Goal: Navigation & Orientation: Find specific page/section

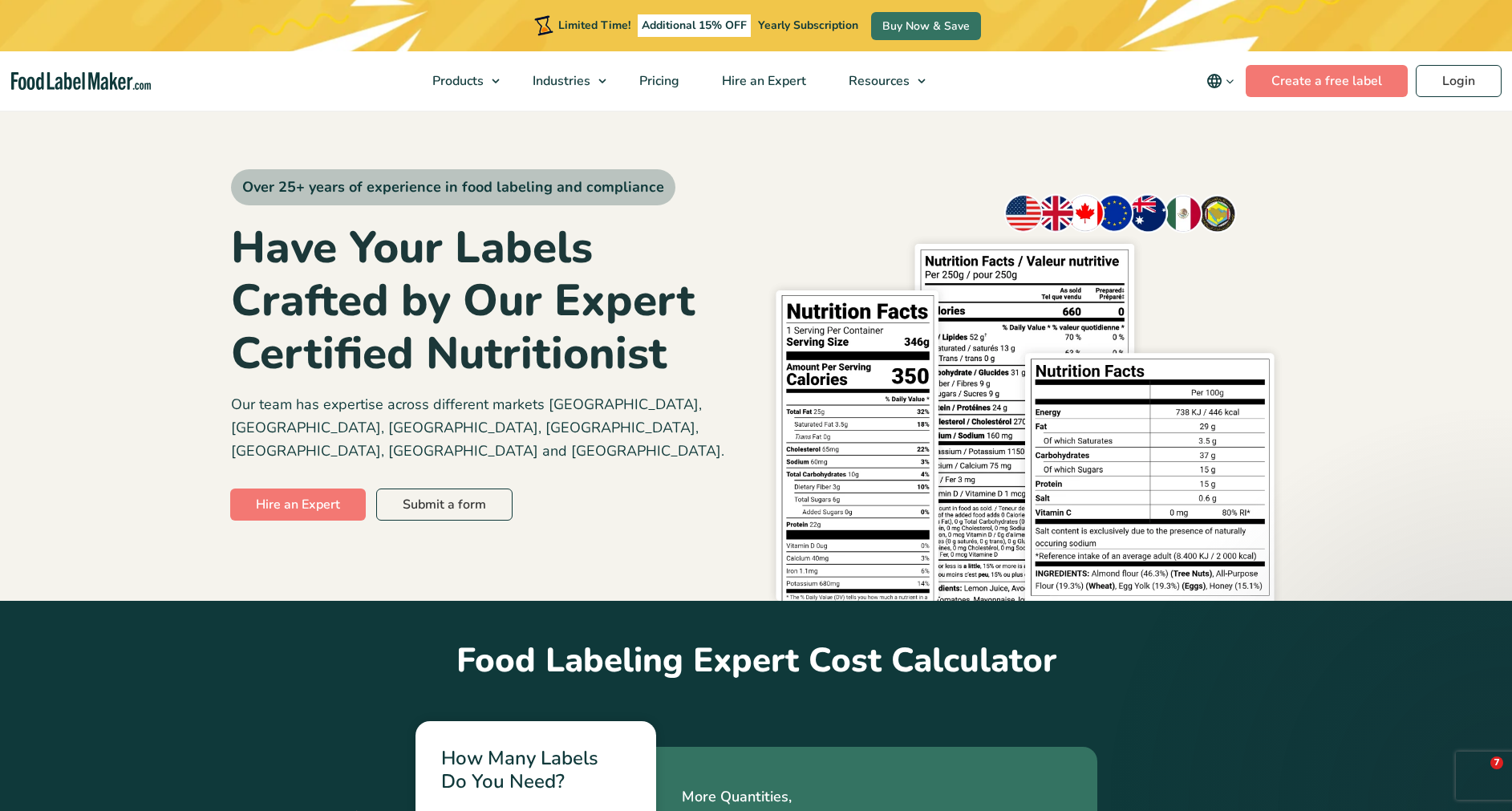
scroll to position [6127, 0]
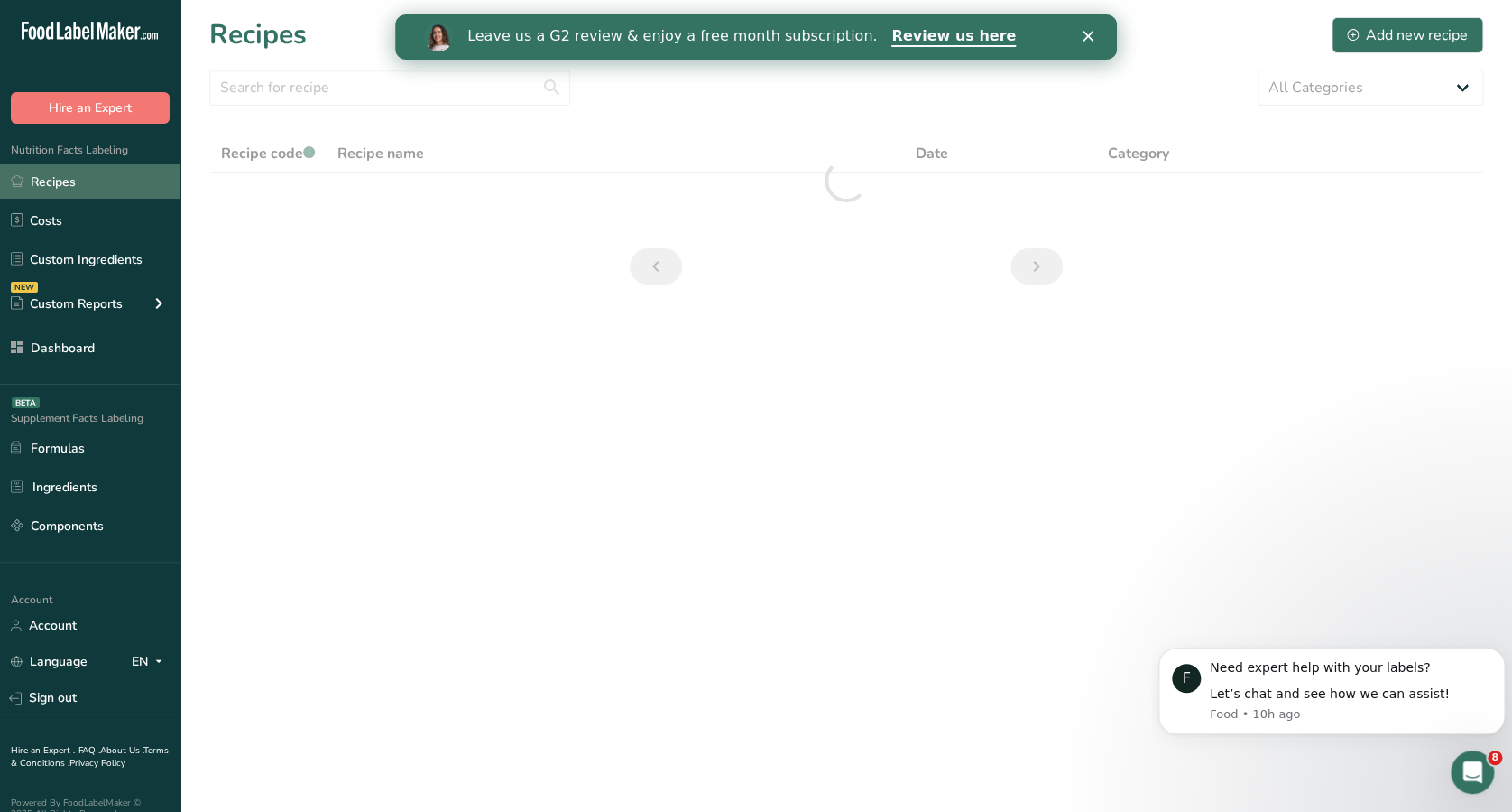
click at [120, 179] on link "Recipes" at bounding box center [90, 181] width 181 height 34
click at [93, 171] on link "Recipes" at bounding box center [90, 181] width 181 height 34
click at [91, 173] on link "Recipes" at bounding box center [90, 181] width 181 height 34
click at [146, 185] on link "Recipes" at bounding box center [90, 181] width 181 height 34
click at [93, 183] on link "Recipes" at bounding box center [90, 181] width 181 height 34
